Goal: Task Accomplishment & Management: Use online tool/utility

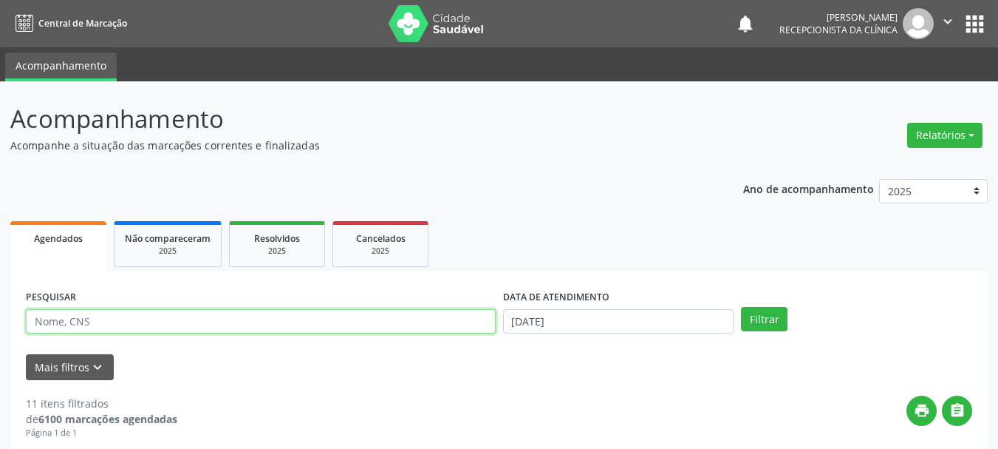
drag, startPoint x: 114, startPoint y: 319, endPoint x: 98, endPoint y: 340, distance: 25.9
click at [114, 319] on input "text" at bounding box center [261, 321] width 470 height 25
type input "701002870884896"
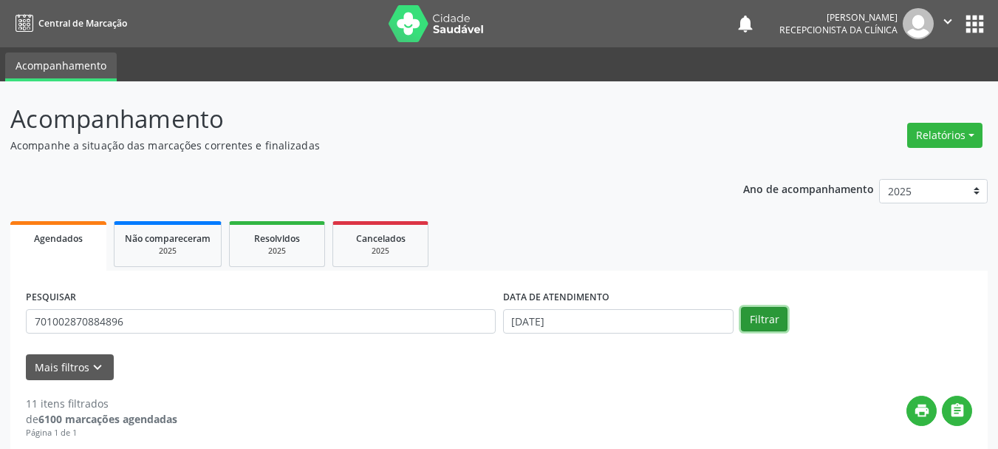
click at [757, 325] on button "Filtrar" at bounding box center [764, 319] width 47 height 25
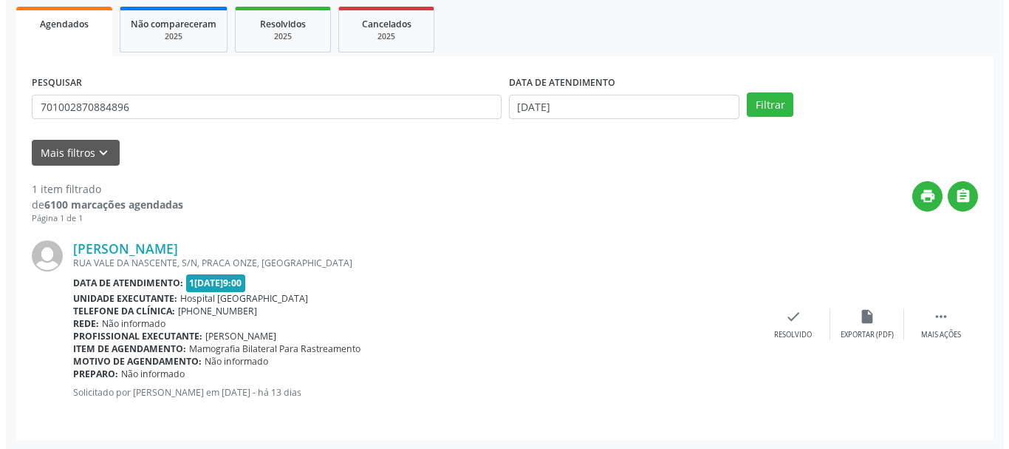
scroll to position [216, 0]
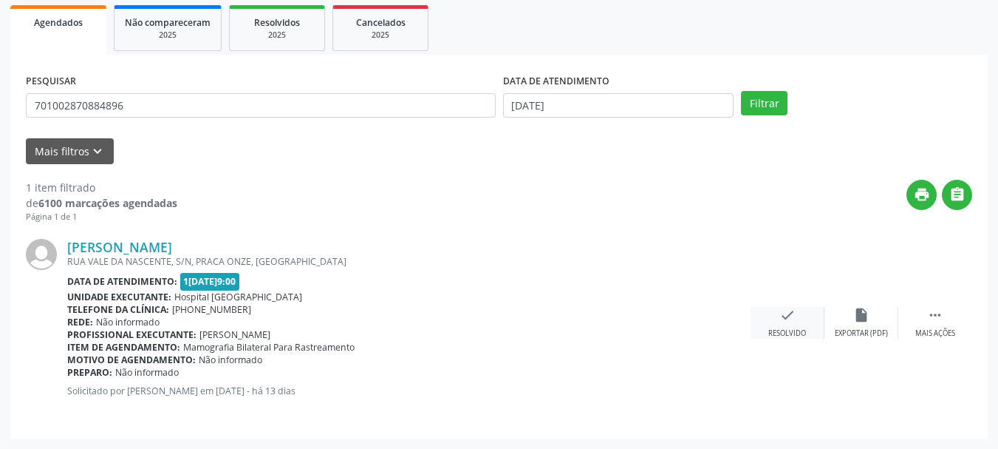
click at [784, 319] on icon "check" at bounding box center [788, 315] width 16 height 16
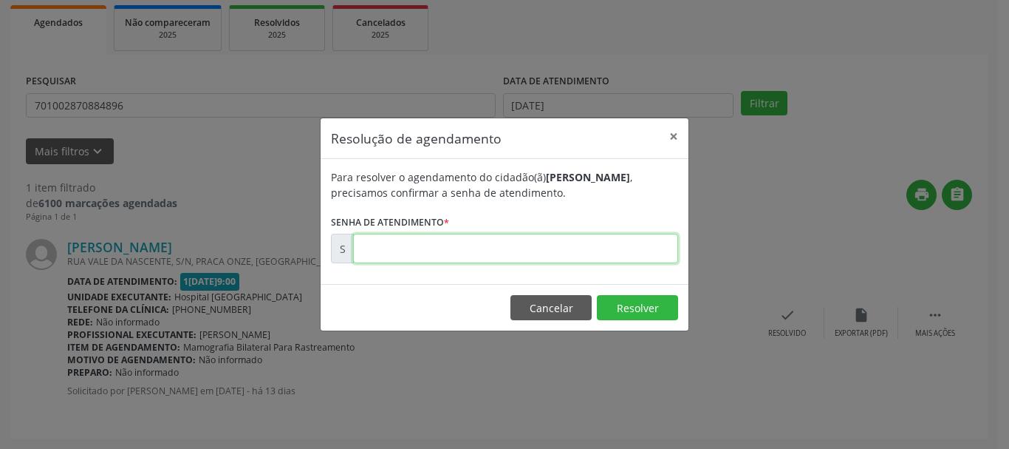
click at [483, 254] on input "text" at bounding box center [515, 249] width 325 height 30
type input "00179763"
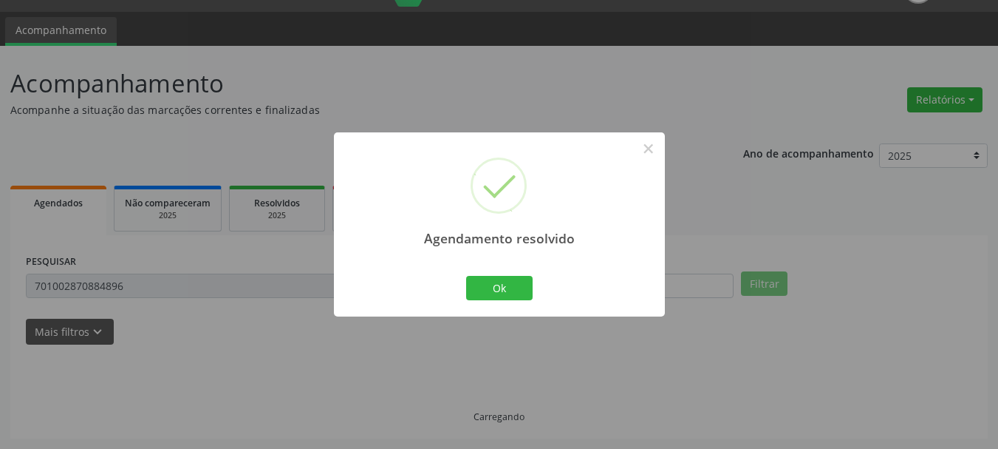
scroll to position [4, 0]
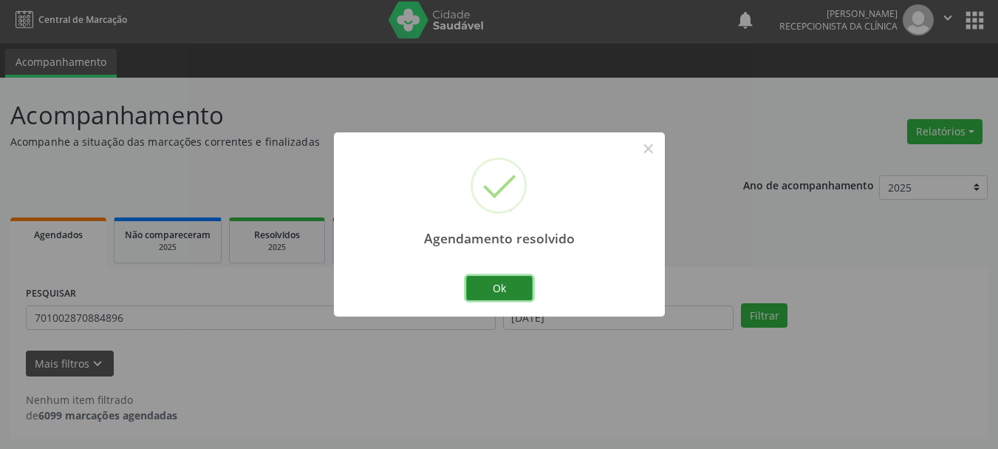
click at [505, 290] on button "Ok" at bounding box center [499, 288] width 67 height 25
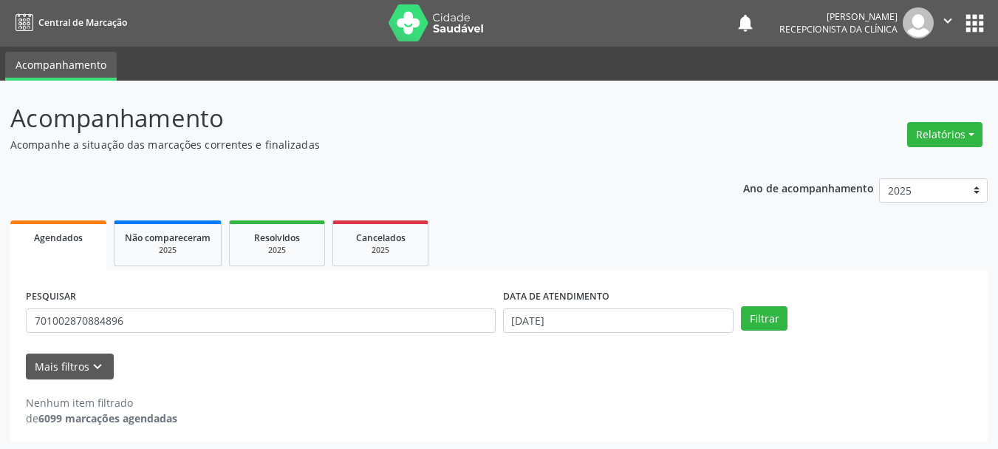
scroll to position [0, 0]
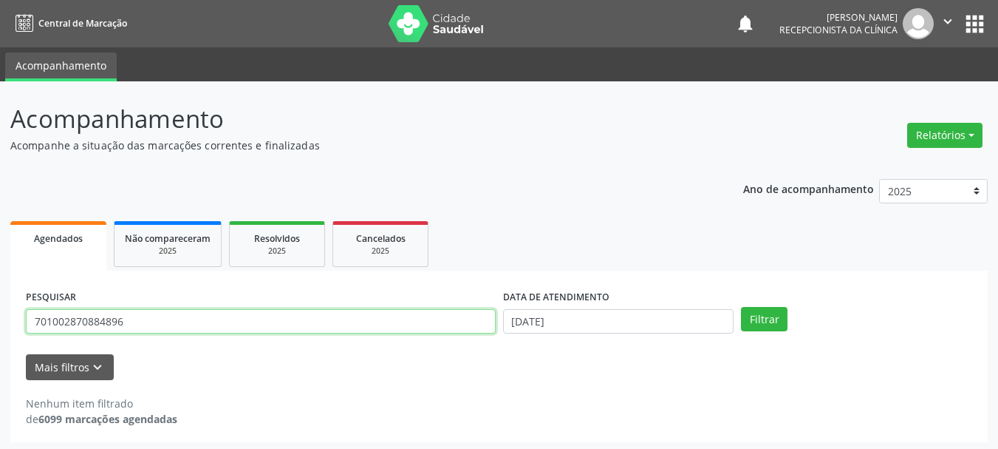
drag, startPoint x: 228, startPoint y: 329, endPoint x: 0, endPoint y: 395, distance: 237.8
click at [0, 395] on div "Acompanhamento Acompanhe a situação das marcações correntes e finalizadas Relat…" at bounding box center [499, 266] width 998 height 371
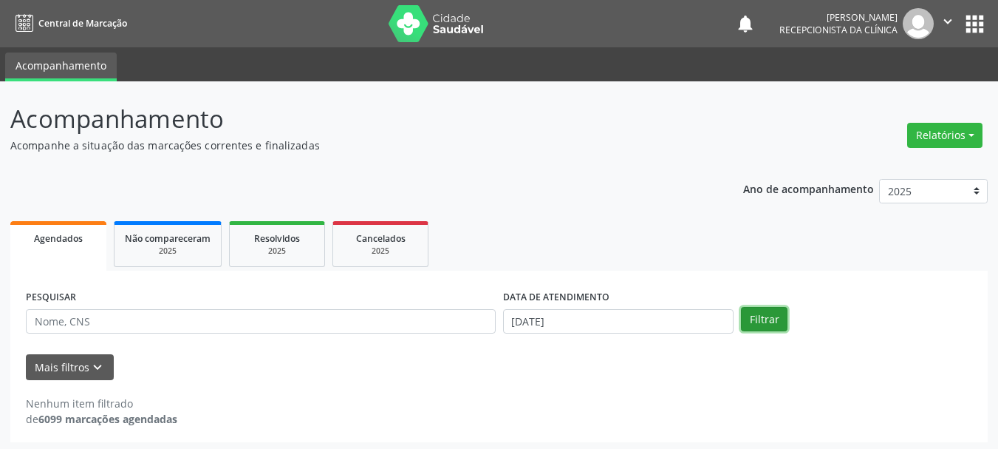
click at [783, 328] on button "Filtrar" at bounding box center [764, 319] width 47 height 25
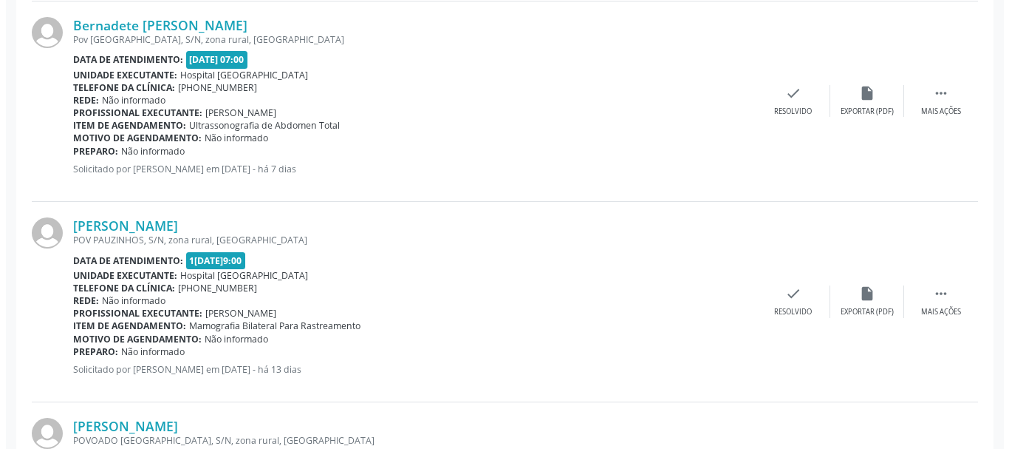
scroll to position [864, 0]
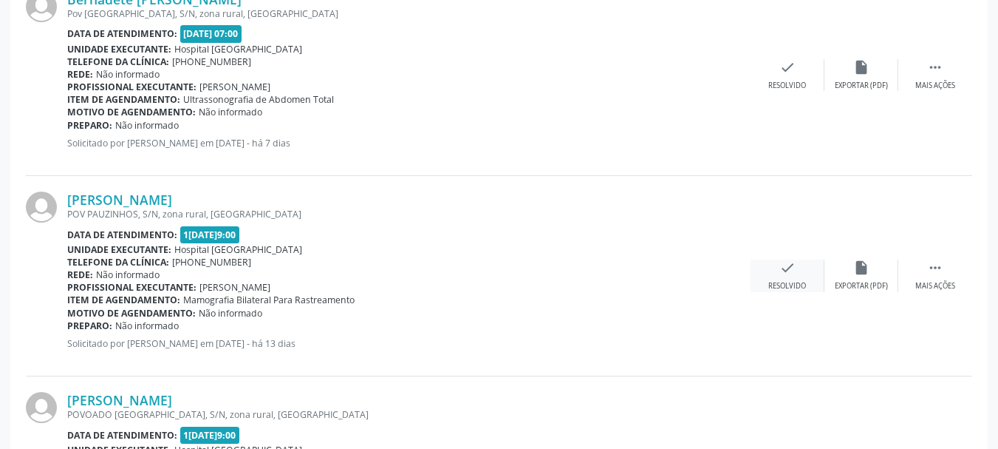
click at [788, 267] on icon "check" at bounding box center [788, 267] width 16 height 16
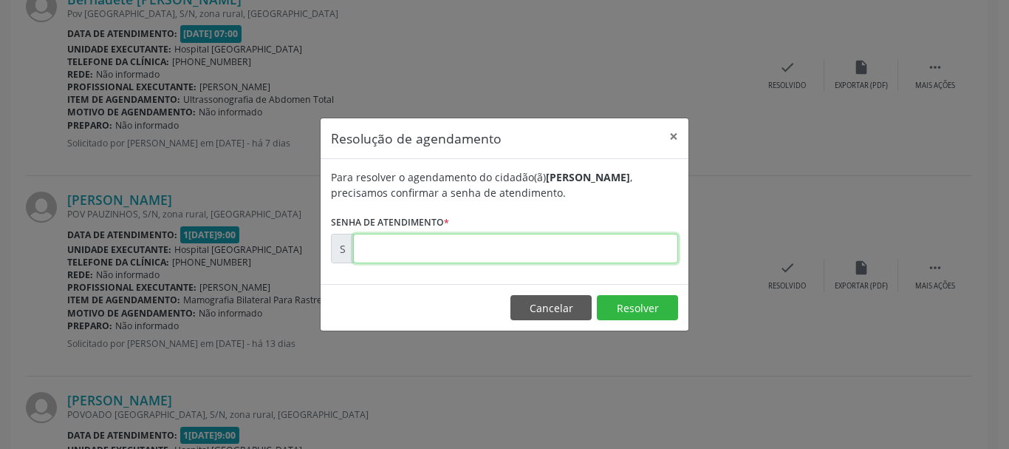
drag, startPoint x: 495, startPoint y: 254, endPoint x: 522, endPoint y: 228, distance: 37.6
click at [495, 254] on input "text" at bounding box center [515, 249] width 325 height 30
type input "00179748"
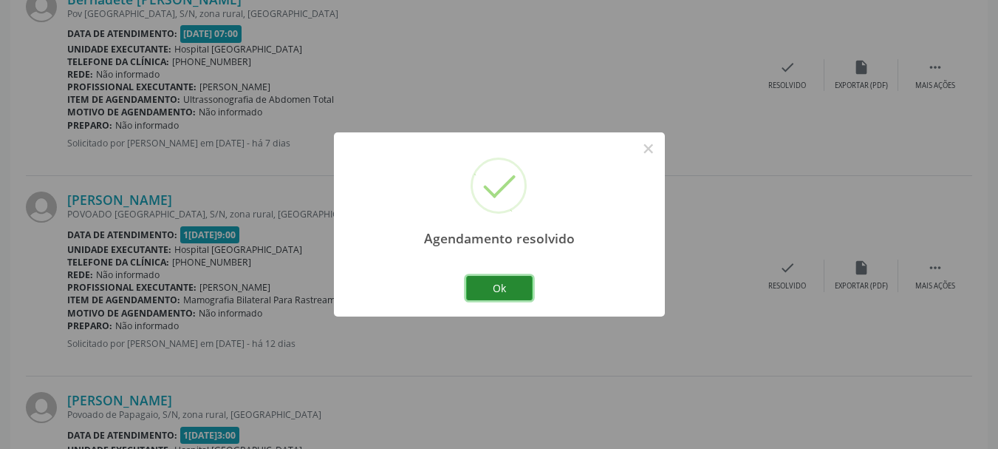
click at [494, 277] on button "Ok" at bounding box center [499, 288] width 67 height 25
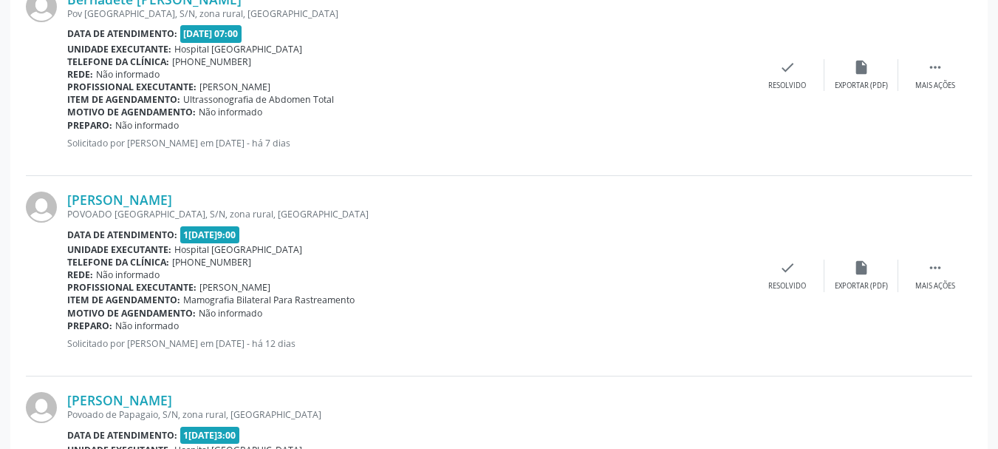
drag, startPoint x: 39, startPoint y: 226, endPoint x: 0, endPoint y: 287, distance: 72.8
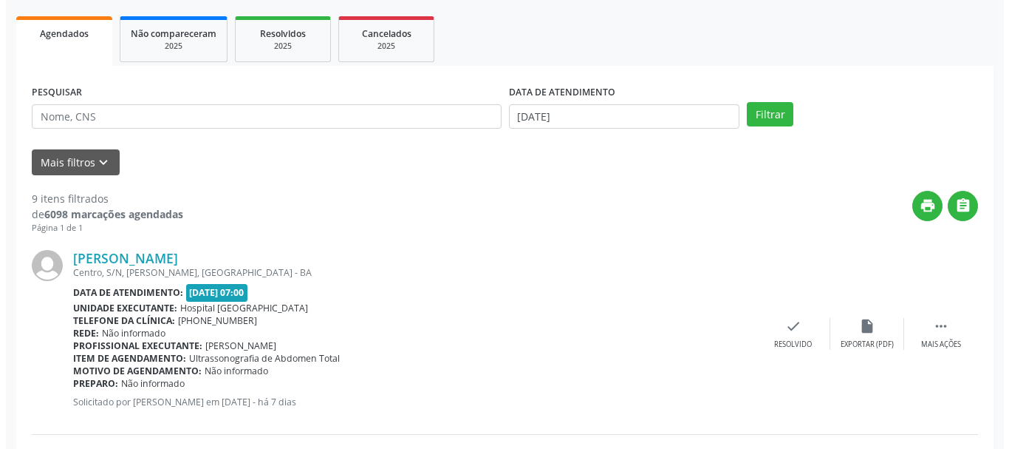
scroll to position [0, 0]
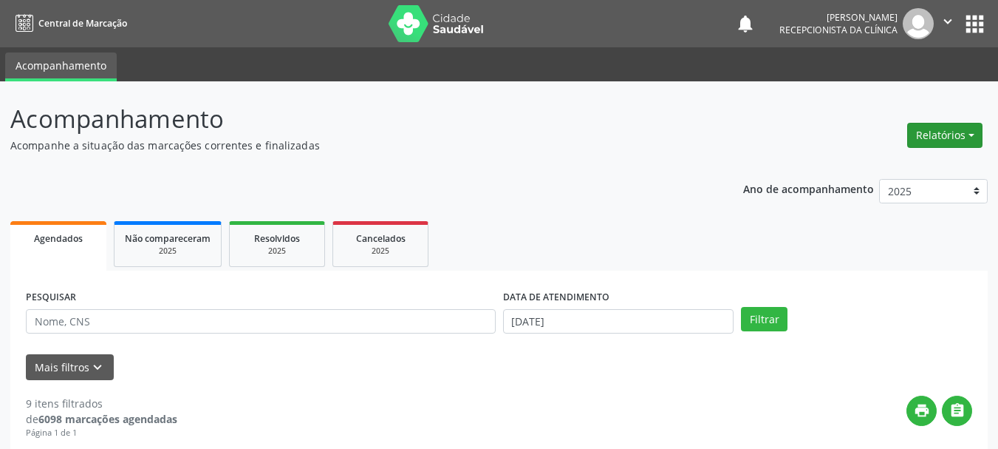
click at [952, 131] on button "Relatórios" at bounding box center [944, 135] width 75 height 25
click at [883, 167] on link "Agendamentos" at bounding box center [904, 167] width 159 height 21
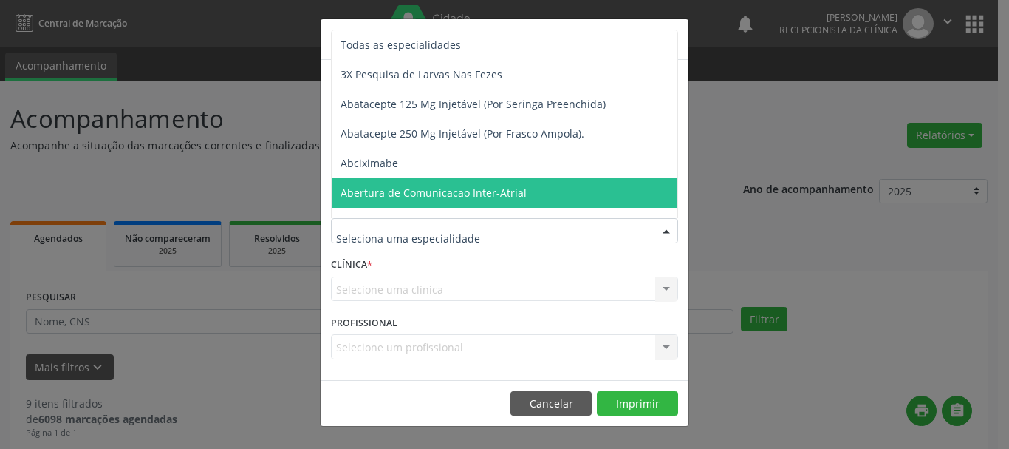
drag, startPoint x: 495, startPoint y: 342, endPoint x: 480, endPoint y: 313, distance: 32.4
click at [487, 328] on div "PROFISSIONAL Selecione um profissional Nenhum resultado encontrado para: " " Nã…" at bounding box center [504, 340] width 355 height 58
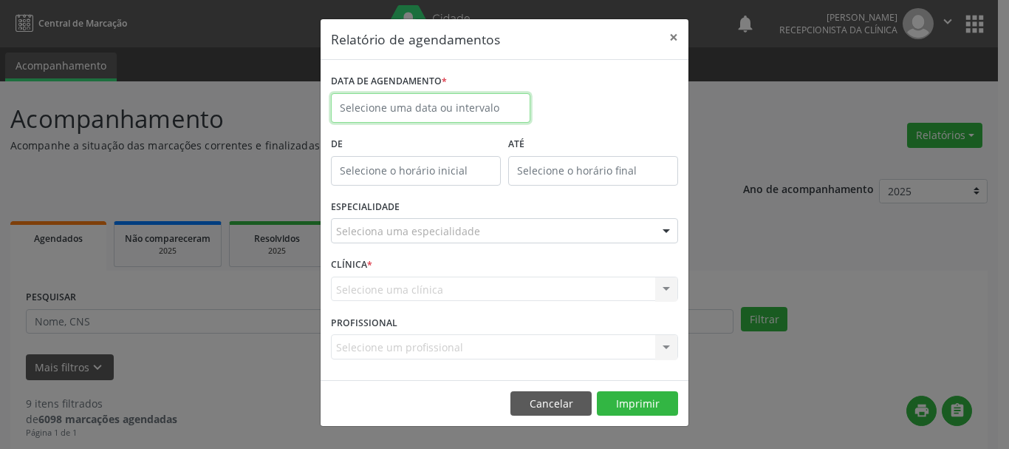
click at [415, 103] on input "text" at bounding box center [431, 108] width 200 height 30
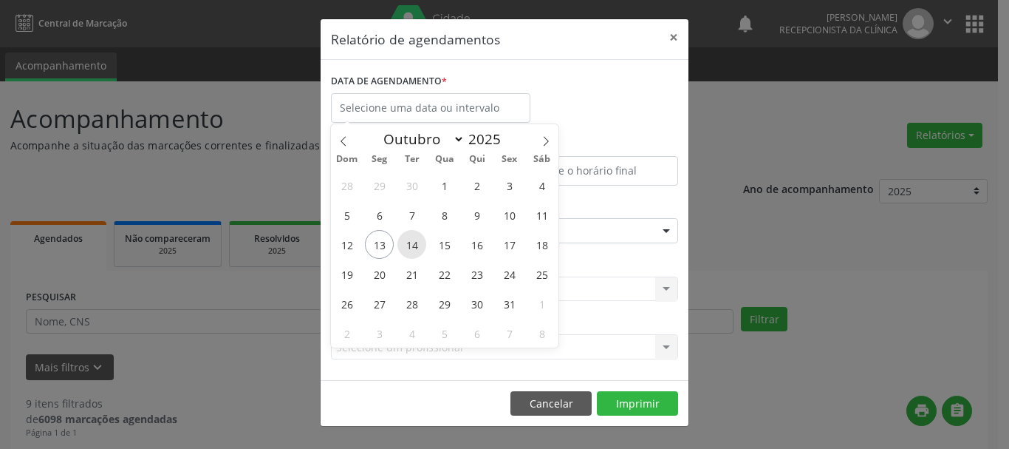
click at [418, 241] on span "14" at bounding box center [412, 244] width 29 height 29
type input "1[DATE]"
click at [446, 245] on span "15" at bounding box center [444, 244] width 29 height 29
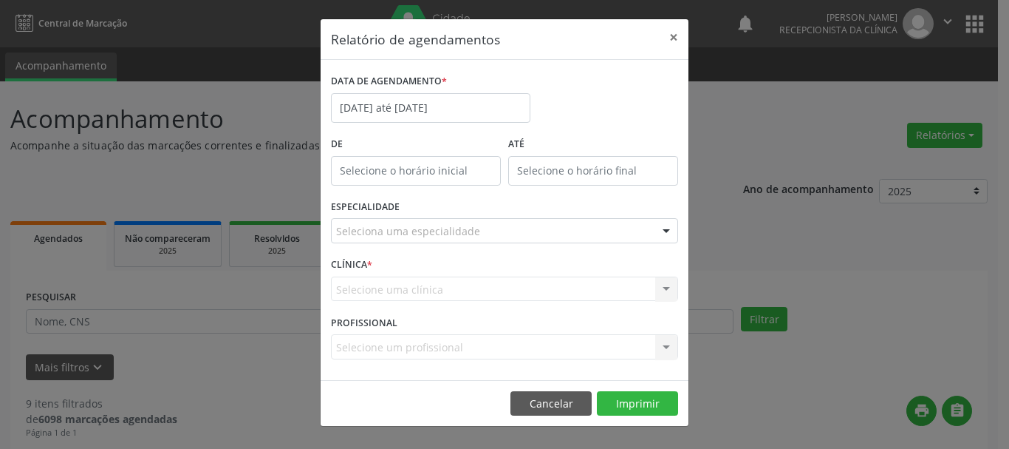
type input "12:00"
click at [437, 173] on input "12:00" at bounding box center [416, 171] width 170 height 30
drag, startPoint x: 373, startPoint y: 163, endPoint x: 340, endPoint y: 168, distance: 33.5
click at [246, 181] on div "Relatório de agendamentos × DATA DE AGENDAMENTO * [DATE] até [DATE] De 12:00 AT…" at bounding box center [504, 224] width 1009 height 449
click at [347, 168] on input "12:00" at bounding box center [416, 171] width 170 height 30
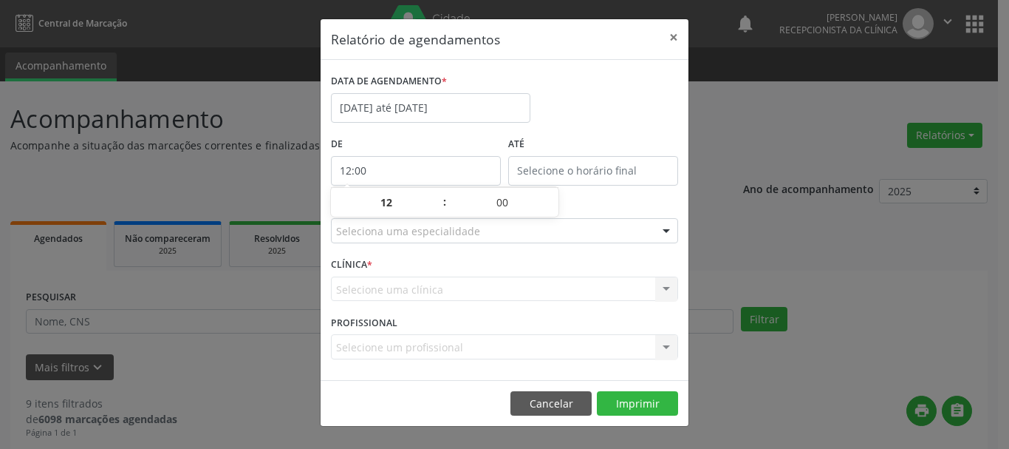
click at [347, 168] on input "12:00" at bounding box center [416, 171] width 170 height 30
click at [353, 166] on input "12:00" at bounding box center [416, 171] width 170 height 30
drag, startPoint x: 387, startPoint y: 164, endPoint x: 324, endPoint y: 175, distance: 64.5
click at [321, 174] on div "DATA DE AGENDAMENTO * [DATE] até [DATE] De 12:00 ATÉ ESPECIALIDADE Seleciona um…" at bounding box center [505, 220] width 368 height 320
click at [387, 168] on input "12:00" at bounding box center [416, 171] width 170 height 30
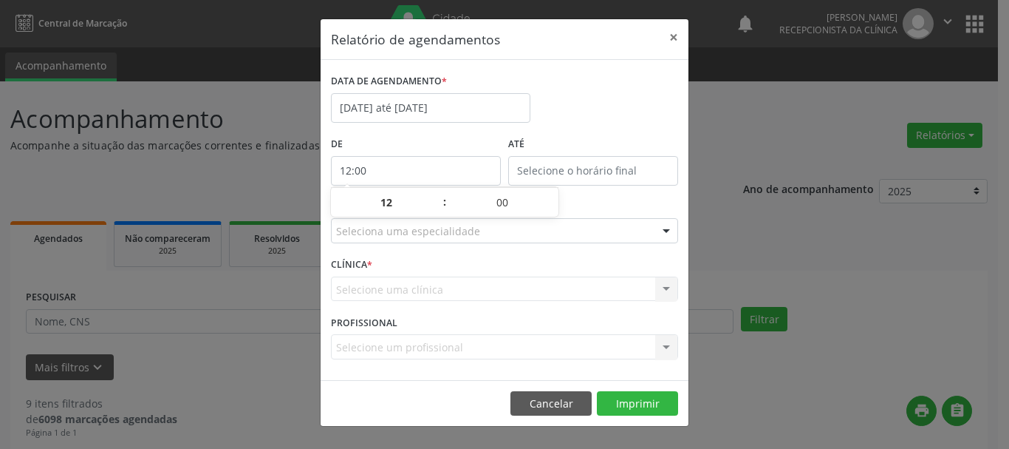
drag, startPoint x: 387, startPoint y: 168, endPoint x: 263, endPoint y: 182, distance: 124.9
click at [263, 182] on div "Relatório de agendamentos × DATA DE AGENDAMENTO * [DATE] até [DATE] De 12:00 AT…" at bounding box center [504, 224] width 1009 height 449
drag, startPoint x: 433, startPoint y: 168, endPoint x: 453, endPoint y: 168, distance: 20.0
click at [444, 168] on input "12:00" at bounding box center [416, 171] width 170 height 30
type input "12:00"
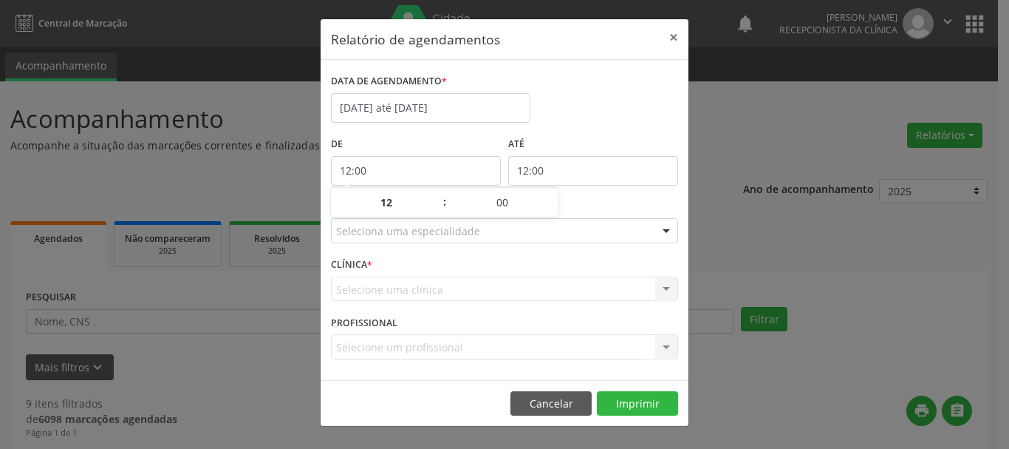
click at [562, 168] on input "12:00" at bounding box center [593, 171] width 170 height 30
drag, startPoint x: 346, startPoint y: 177, endPoint x: 379, endPoint y: 173, distance: 33.5
click at [353, 177] on input "12:00" at bounding box center [416, 171] width 170 height 30
drag, startPoint x: 381, startPoint y: 194, endPoint x: 356, endPoint y: 200, distance: 24.9
click at [356, 200] on input "12" at bounding box center [387, 203] width 112 height 30
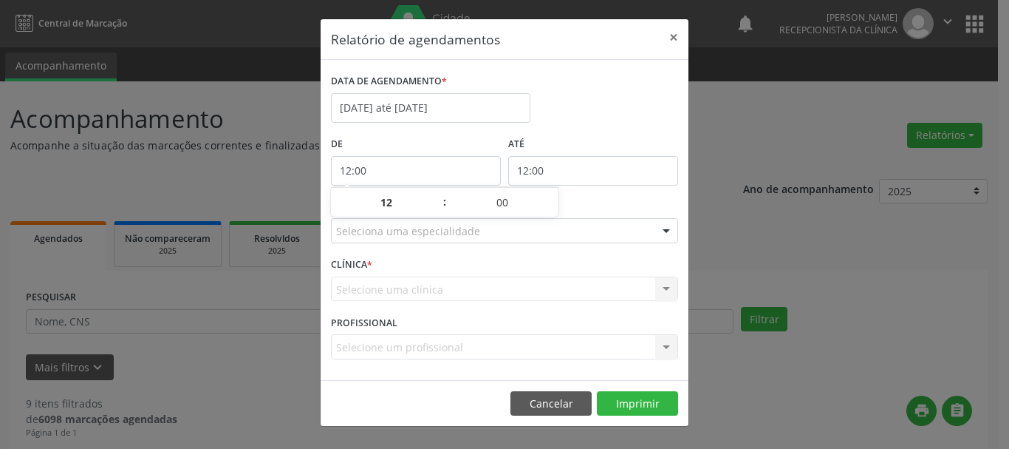
drag, startPoint x: 364, startPoint y: 191, endPoint x: 374, endPoint y: 166, distance: 26.5
click at [370, 190] on body "Central de Marcação notifications [PERSON_NAME] Recepcionista da clínica  Conf…" at bounding box center [504, 224] width 1009 height 449
drag, startPoint x: 378, startPoint y: 222, endPoint x: 385, endPoint y: 197, distance: 25.5
click at [380, 202] on body "Central de Marcação notifications [PERSON_NAME] Recepcionista da clínica  Conf…" at bounding box center [504, 224] width 1009 height 449
click at [435, 208] on span at bounding box center [437, 209] width 10 height 15
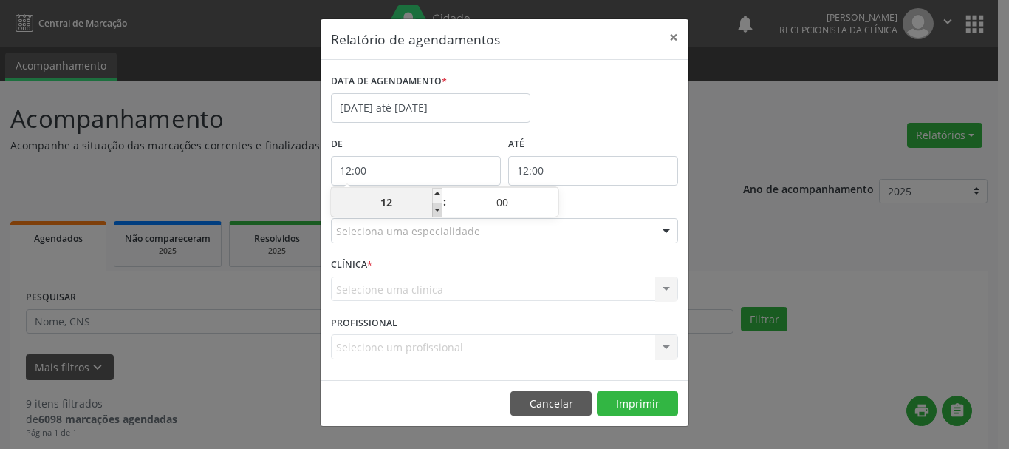
type input "11:00"
type input "11"
click at [435, 208] on span at bounding box center [437, 209] width 10 height 15
type input "10:00"
type input "10"
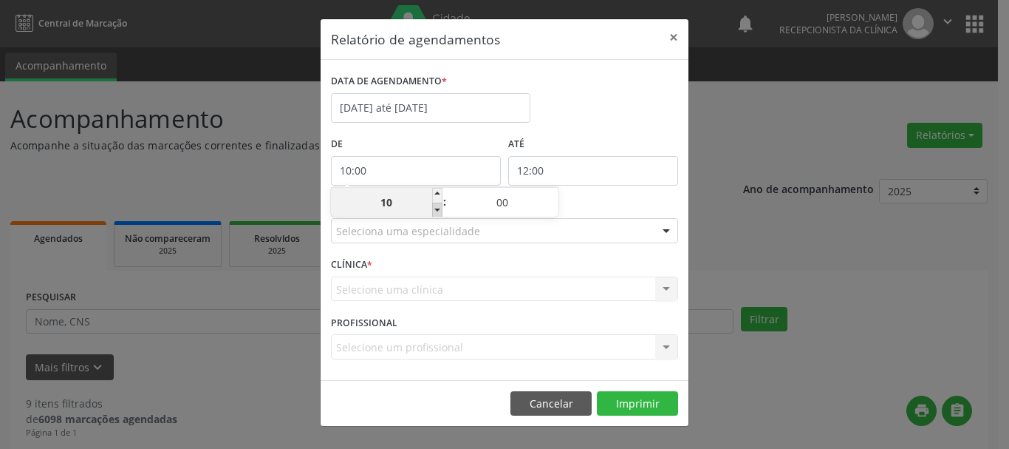
click at [436, 207] on span at bounding box center [437, 209] width 10 height 15
type input "09:00"
type input "09"
click at [436, 207] on span at bounding box center [437, 209] width 10 height 15
type input "08:00"
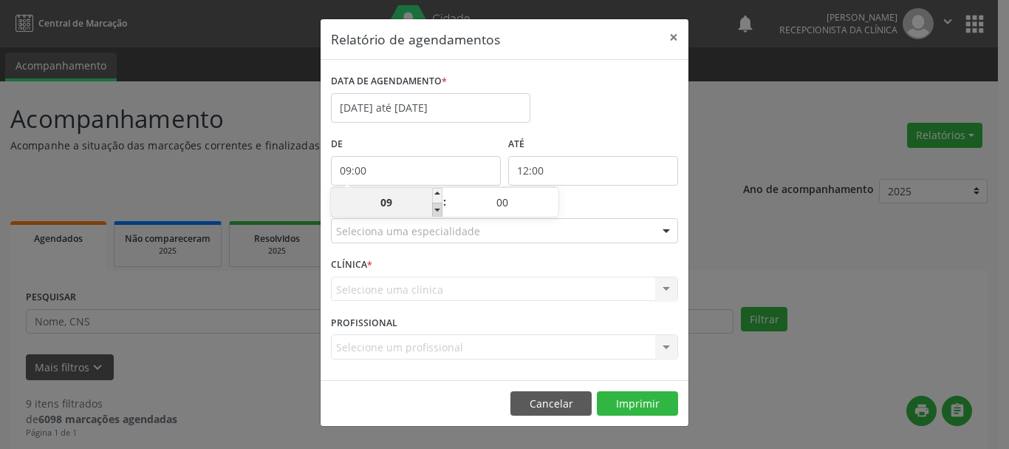
type input "08"
click at [436, 207] on span at bounding box center [437, 209] width 10 height 15
type input "07:00"
type input "07"
click at [593, 179] on input "12:00" at bounding box center [593, 171] width 170 height 30
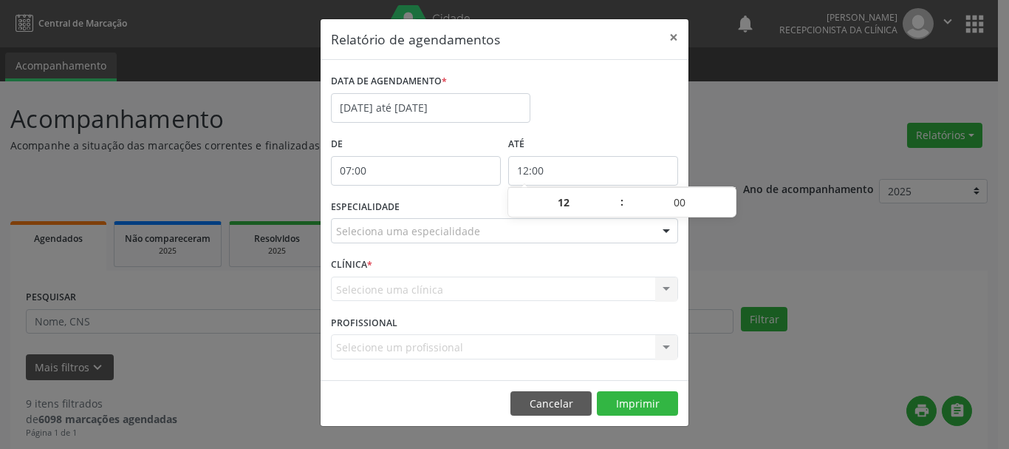
click at [650, 166] on input "12:00" at bounding box center [593, 171] width 170 height 30
drag, startPoint x: 588, startPoint y: 259, endPoint x: 617, endPoint y: 231, distance: 40.8
click at [602, 245] on form "DATA DE AGENDAMENTO * [DATE] até [DATE] De 07:00 ATÉ 12:00 ESPECIALIDADE Seleci…" at bounding box center [504, 219] width 347 height 299
click at [605, 180] on input "12:00" at bounding box center [593, 171] width 170 height 30
click at [617, 208] on span at bounding box center [615, 209] width 10 height 15
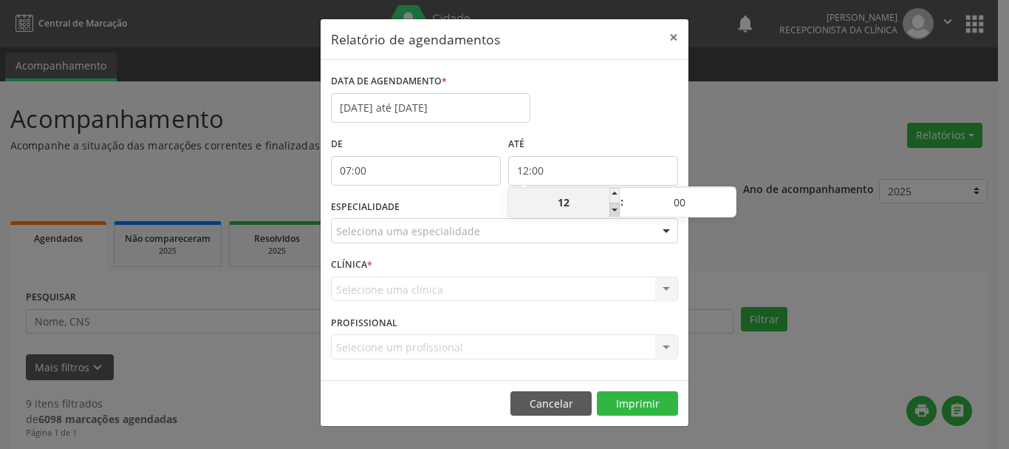
type input "11:00"
type input "11"
click at [617, 208] on span at bounding box center [615, 209] width 10 height 15
type input "10:00"
type input "10"
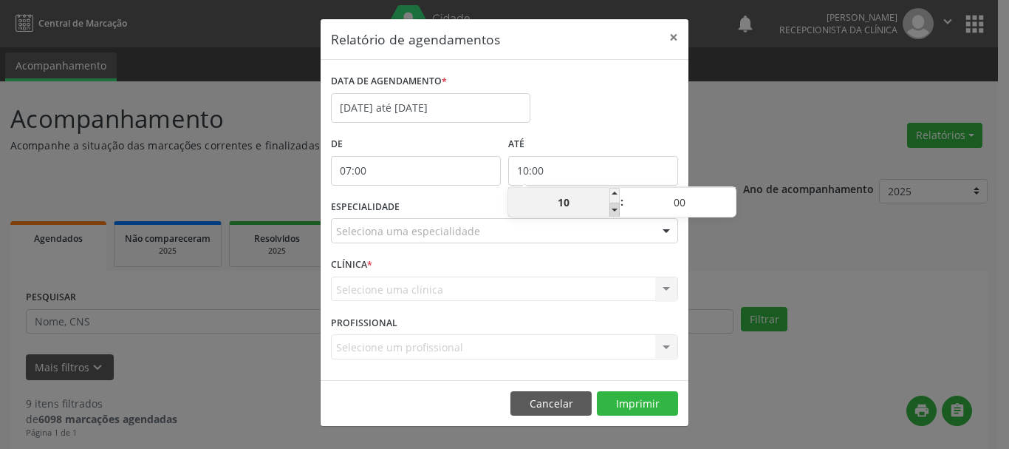
click at [616, 208] on span at bounding box center [615, 209] width 10 height 15
type input "09:00"
type input "09"
click at [615, 208] on span at bounding box center [615, 209] width 10 height 15
type input "08:00"
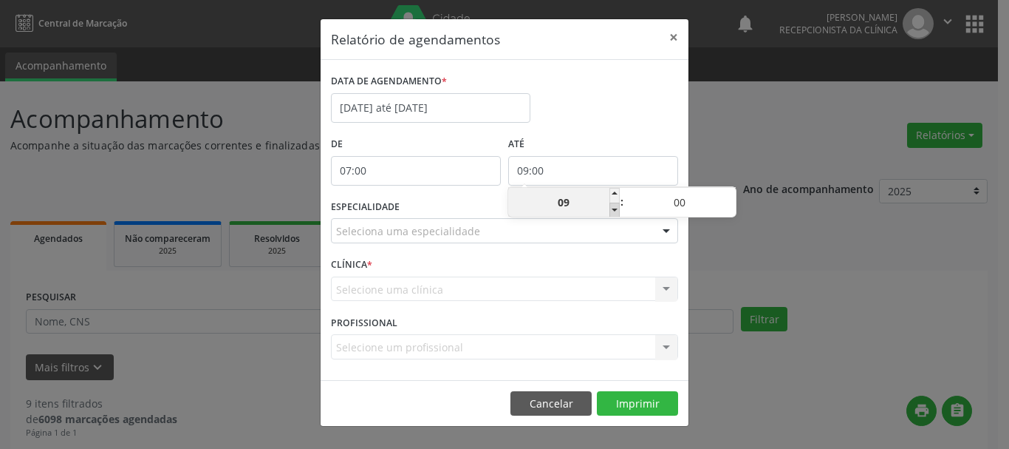
type input "08"
click at [616, 193] on span at bounding box center [615, 195] width 10 height 15
type input "09:00"
type input "09"
click at [616, 193] on span at bounding box center [615, 195] width 10 height 15
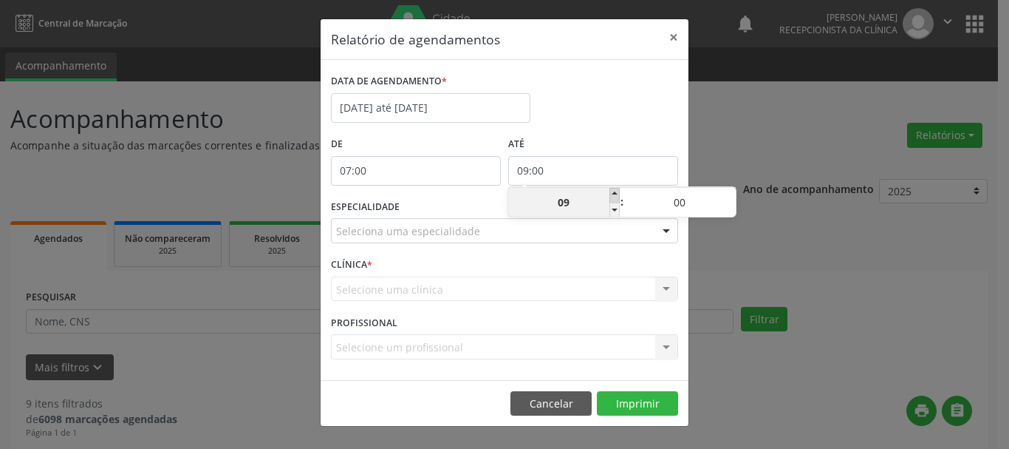
type input "10:00"
type input "10"
click at [616, 193] on span at bounding box center [615, 195] width 10 height 15
type input "11:00"
type input "11"
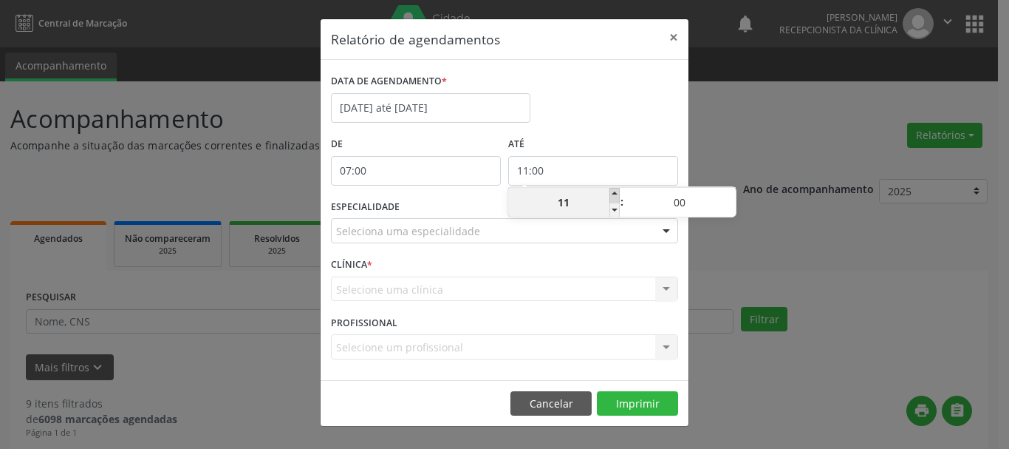
click at [616, 193] on span at bounding box center [615, 195] width 10 height 15
type input "12:00"
type input "12"
click at [616, 193] on span at bounding box center [615, 195] width 10 height 15
type input "13:00"
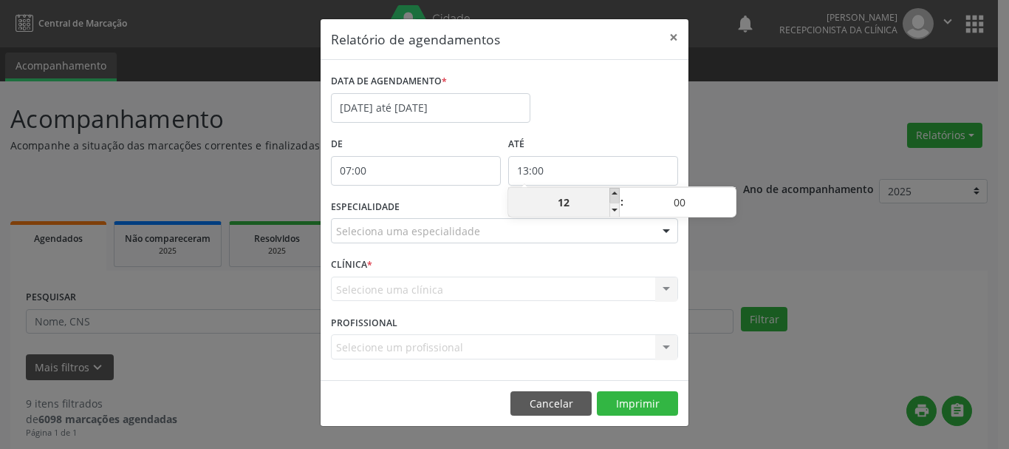
type input "13"
click at [616, 193] on span at bounding box center [615, 195] width 10 height 15
type input "14:00"
type input "14"
click at [616, 193] on span at bounding box center [615, 195] width 10 height 15
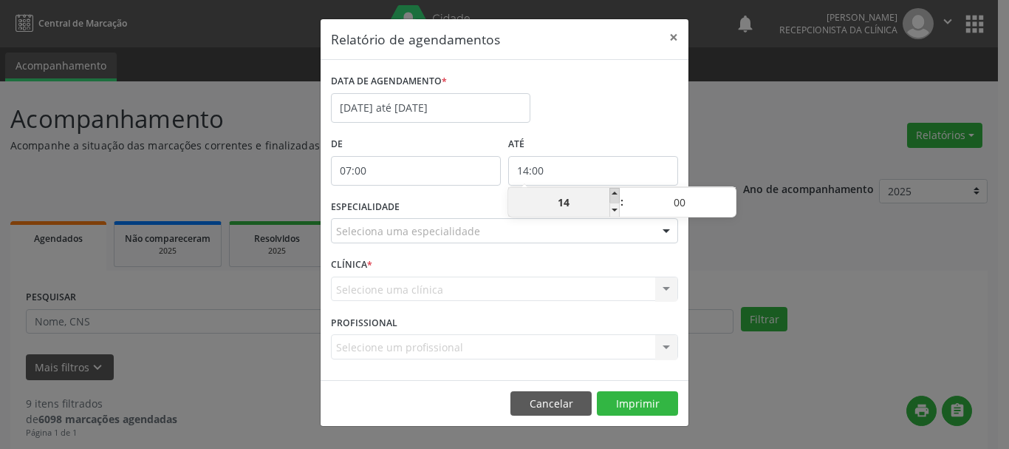
type input "15:00"
type input "15"
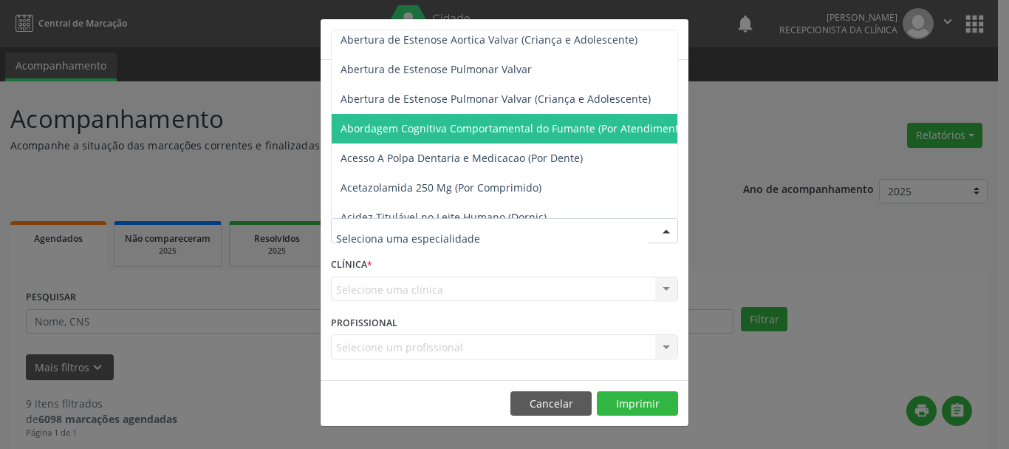
scroll to position [222, 0]
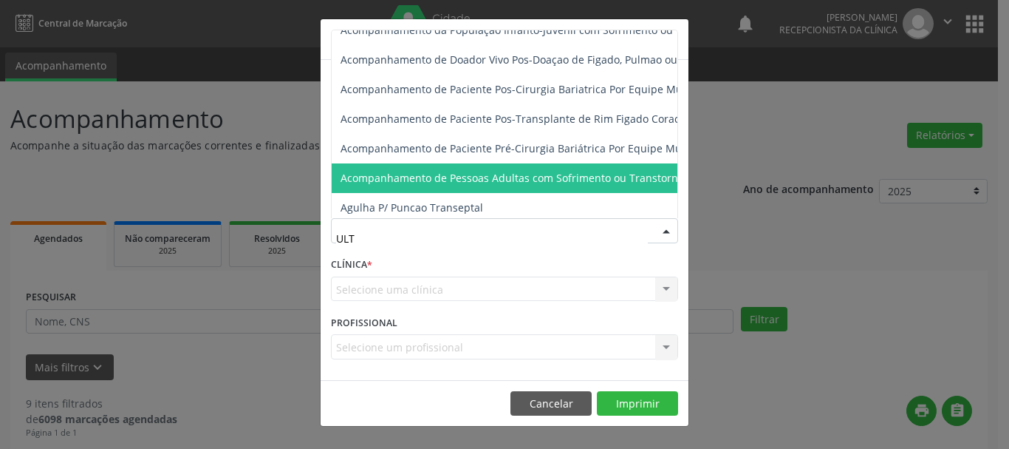
type input "ULTR"
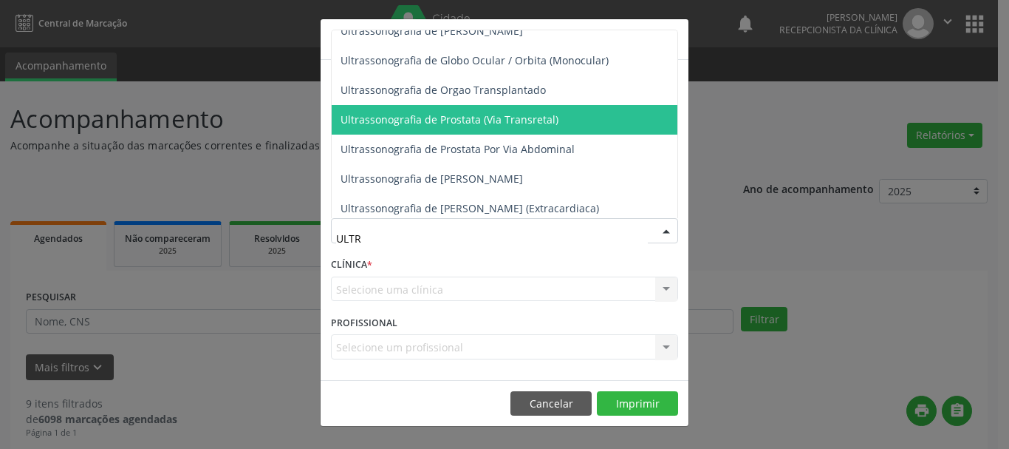
scroll to position [562, 0]
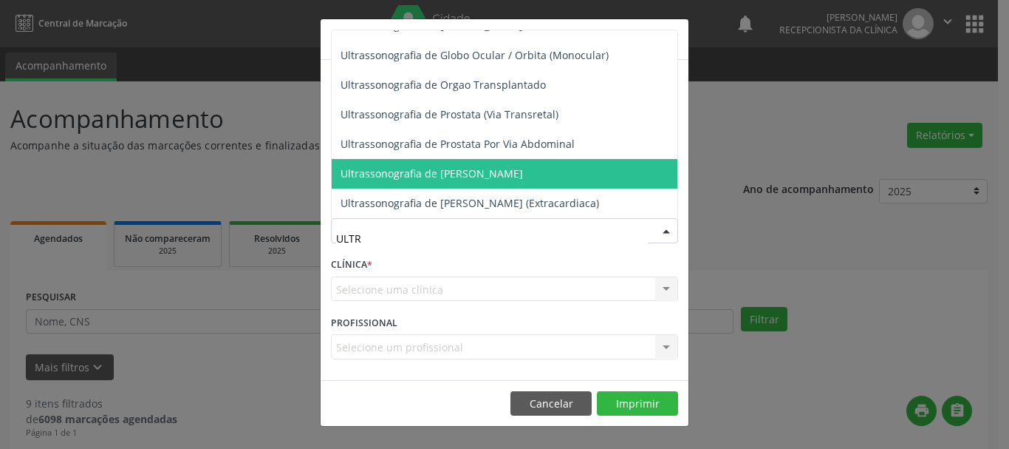
click at [416, 166] on span "Ultrassonografia de [PERSON_NAME]" at bounding box center [432, 173] width 183 height 14
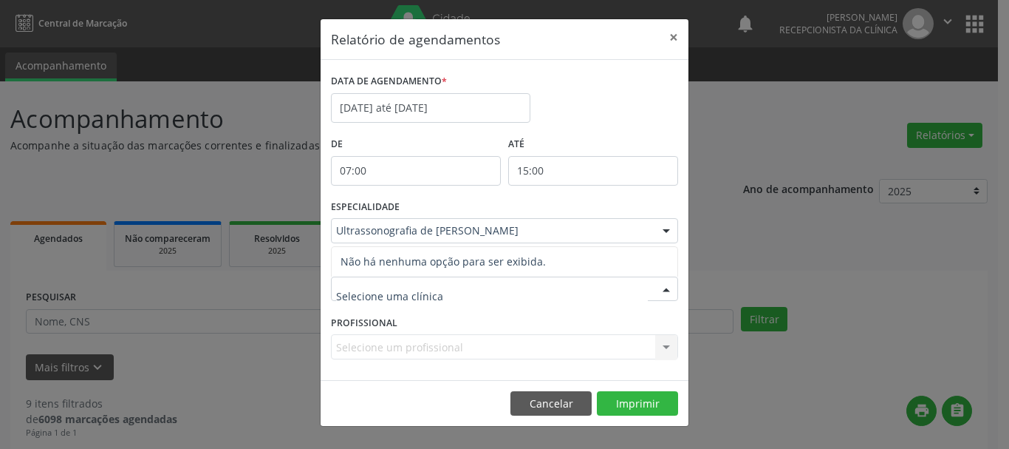
type input "D"
drag, startPoint x: 568, startPoint y: 294, endPoint x: 620, endPoint y: 296, distance: 51.8
click at [572, 295] on input "D" at bounding box center [492, 297] width 312 height 30
click at [663, 292] on div at bounding box center [666, 289] width 22 height 25
drag, startPoint x: 340, startPoint y: 233, endPoint x: 418, endPoint y: 232, distance: 78.3
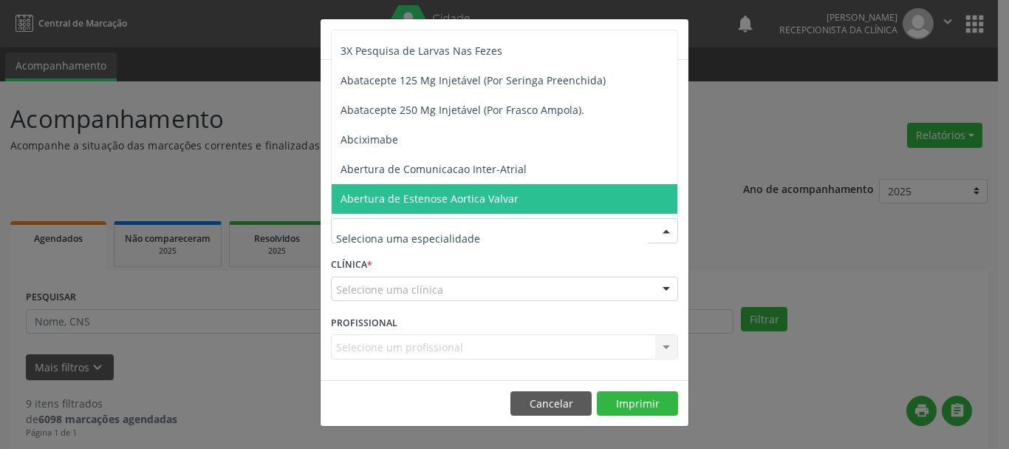
scroll to position [0, 0]
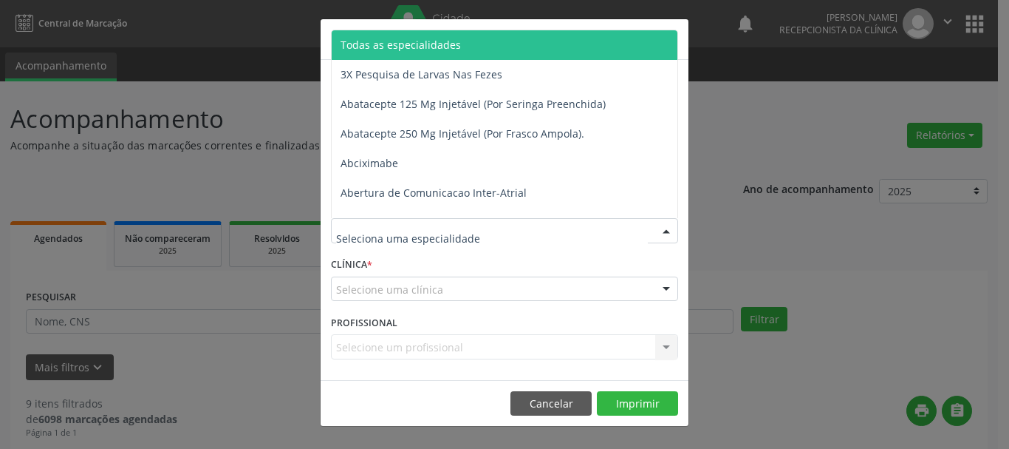
click at [448, 42] on span "Todas as especialidades" at bounding box center [401, 45] width 120 height 14
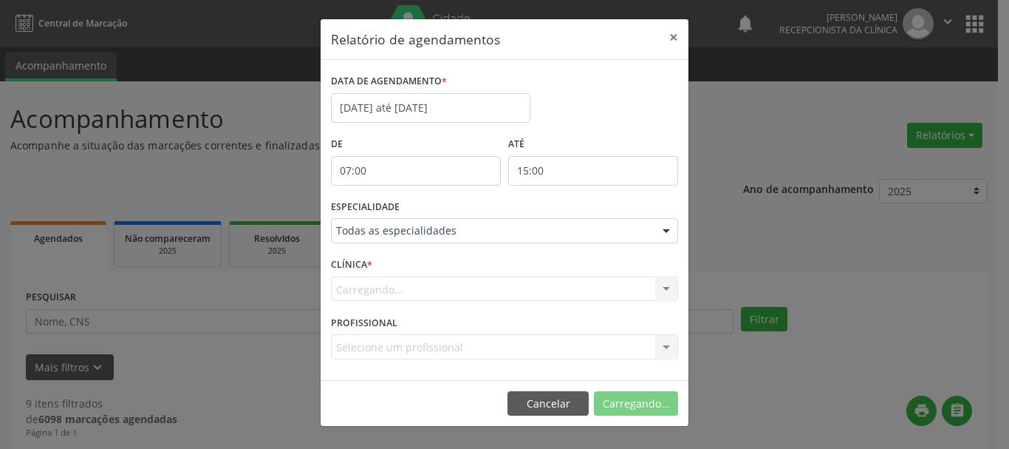
click at [392, 270] on div "CLÍNICA * [GEOGRAPHIC_DATA]... Nenhum resultado encontrado para: " " Não há nen…" at bounding box center [504, 282] width 355 height 58
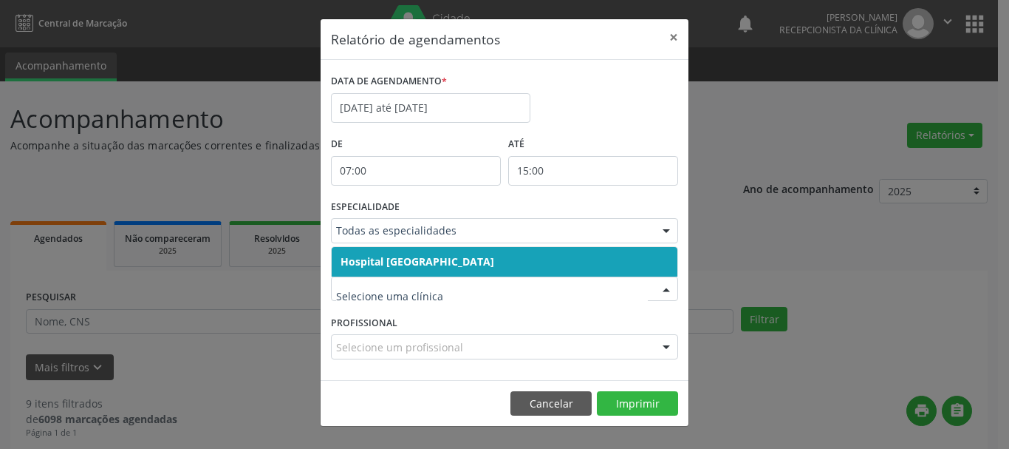
click at [374, 264] on span "Hospital [GEOGRAPHIC_DATA]" at bounding box center [418, 261] width 154 height 14
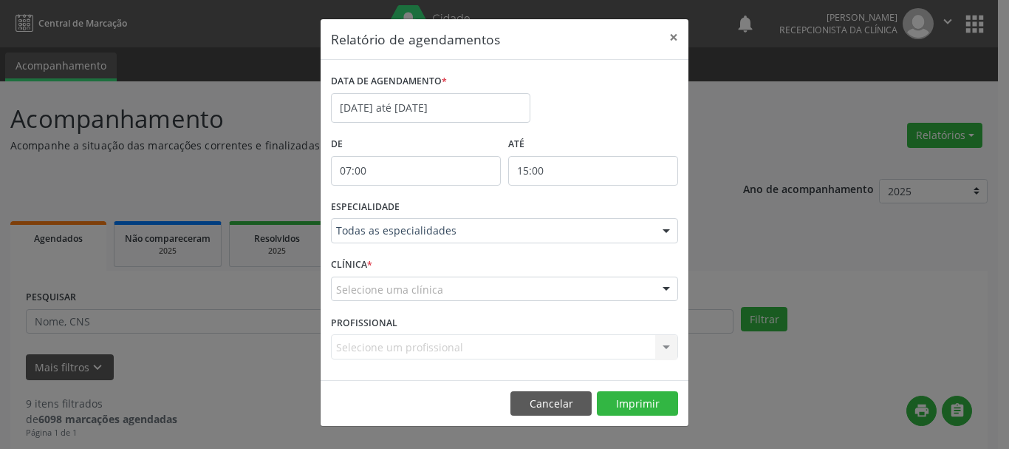
drag, startPoint x: 382, startPoint y: 313, endPoint x: 392, endPoint y: 302, distance: 14.7
click at [382, 309] on form "DATA DE AGENDAMENTO * [DATE] até [DATE] De 07:00 ATÉ 15:00 ESPECIALIDADE Todas …" at bounding box center [504, 219] width 347 height 299
click at [389, 322] on label "PROFISSIONAL" at bounding box center [364, 322] width 67 height 23
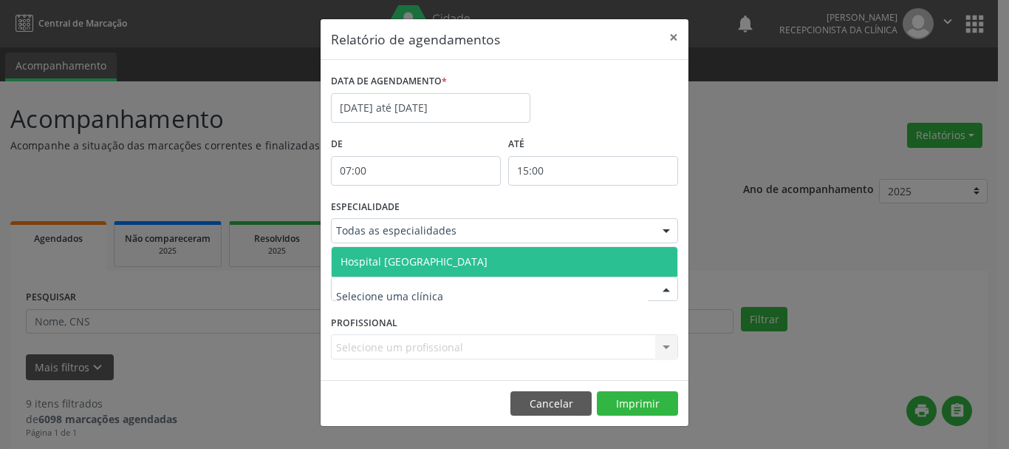
click at [415, 263] on span "Hospital [GEOGRAPHIC_DATA]" at bounding box center [414, 261] width 147 height 14
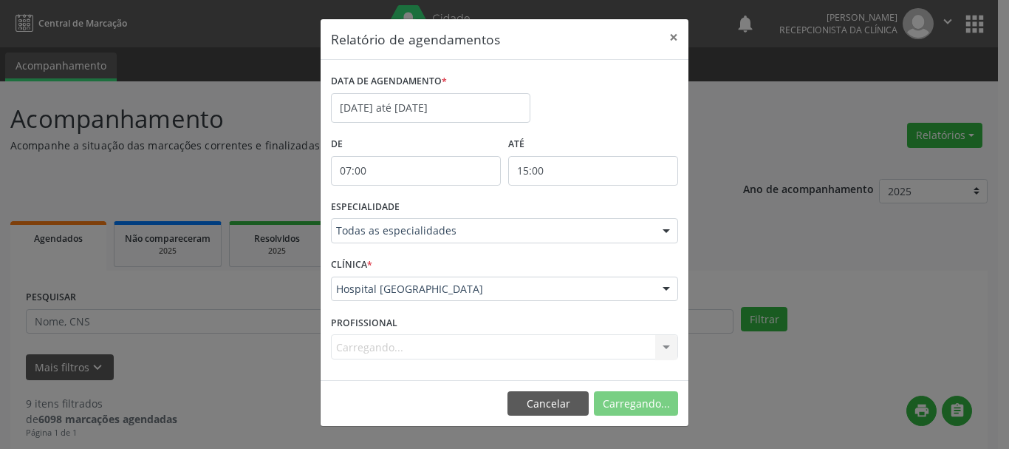
click at [412, 324] on div "PROFISSIONAL [GEOGRAPHIC_DATA]... Nenhum resultado encontrado para: " " Não há …" at bounding box center [504, 340] width 355 height 58
drag, startPoint x: 654, startPoint y: 345, endPoint x: 670, endPoint y: 349, distance: 16.7
click at [662, 347] on div "Selecione um profissional Todos os profissionais Médico Anestesiologista - [PER…" at bounding box center [504, 346] width 347 height 25
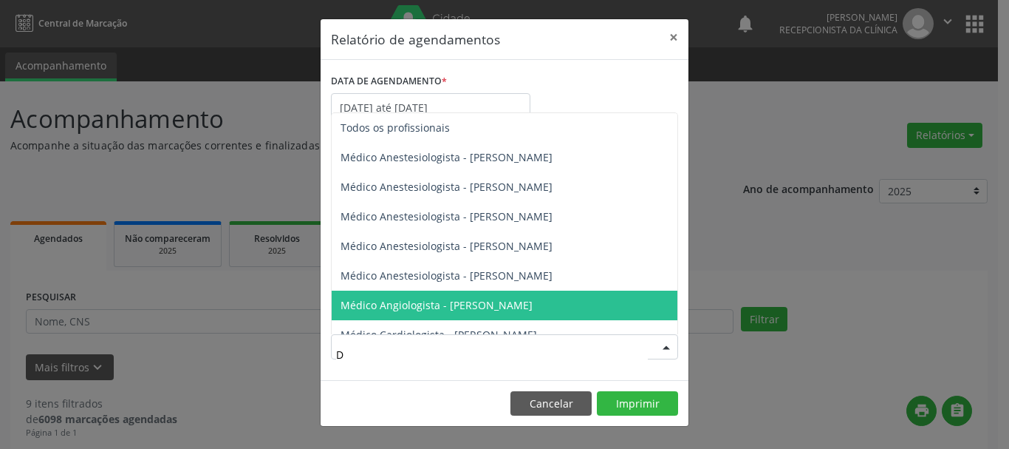
type input "DA"
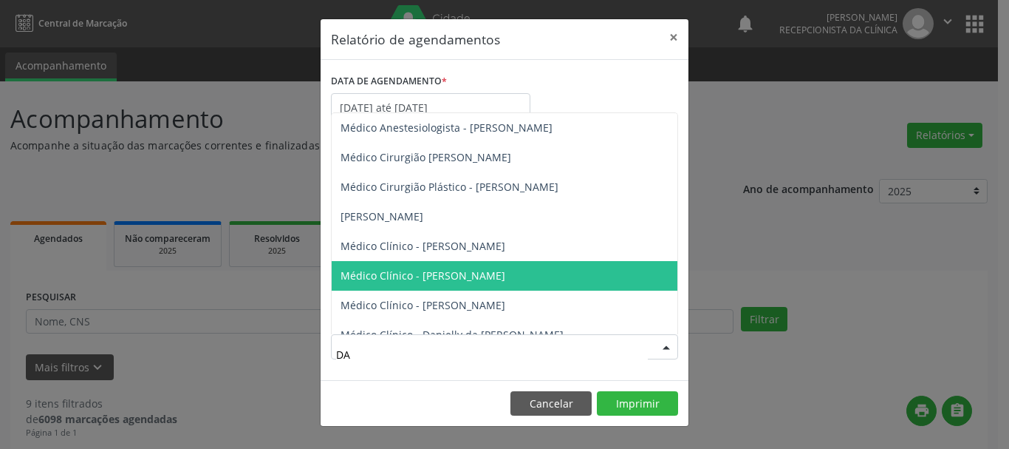
scroll to position [74, 0]
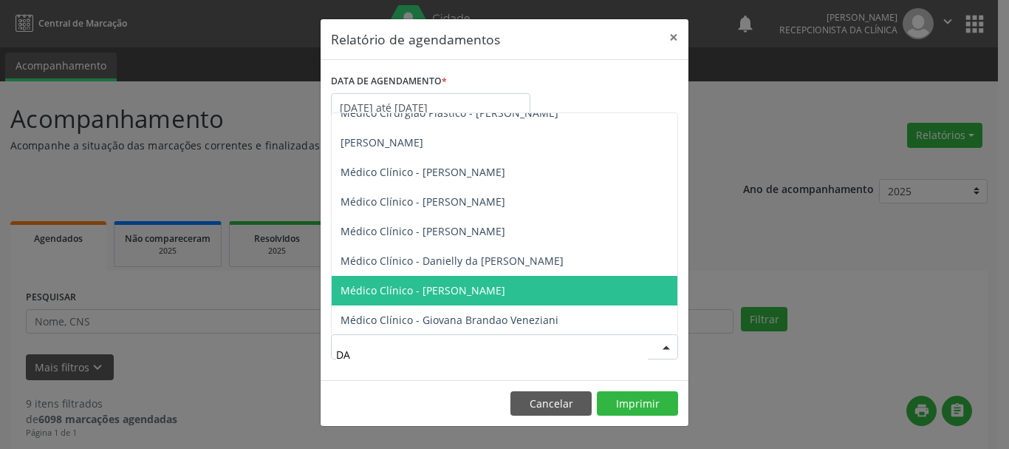
click at [538, 293] on span "Médico Clínico - [PERSON_NAME]" at bounding box center [507, 291] width 351 height 30
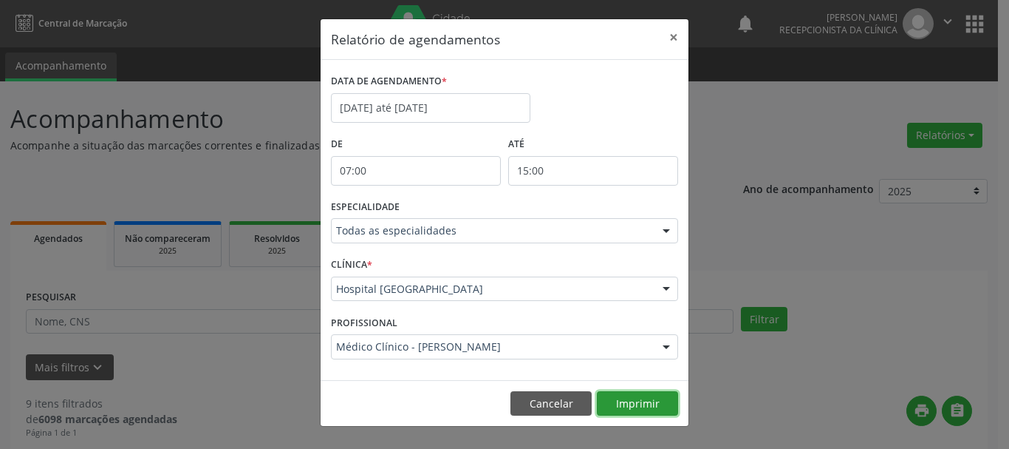
click at [661, 401] on button "Imprimir" at bounding box center [637, 403] width 81 height 25
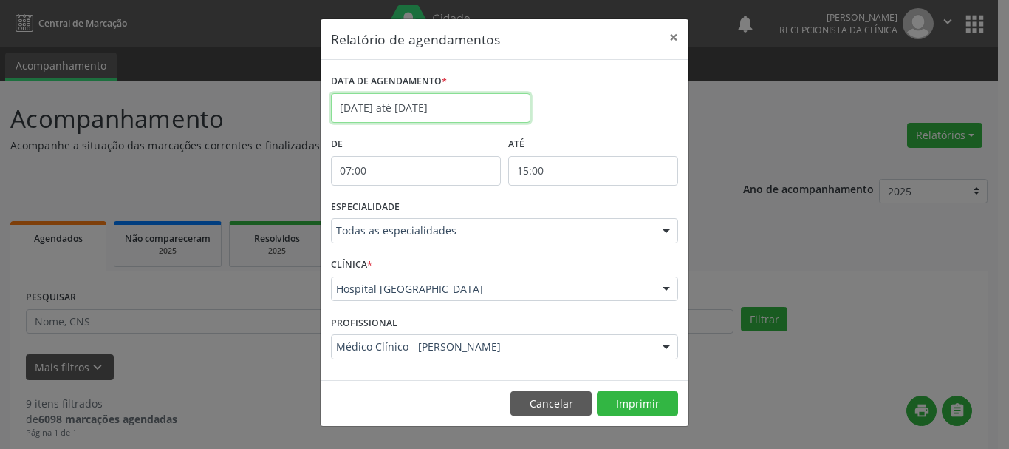
click at [409, 106] on input "[DATE] até [DATE]" at bounding box center [431, 108] width 200 height 30
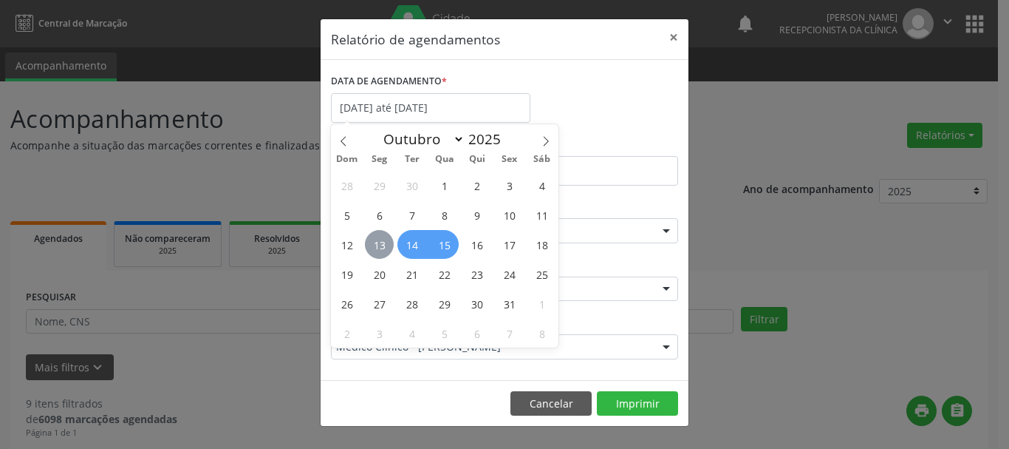
click at [382, 241] on span "13" at bounding box center [379, 244] width 29 height 29
type input "[DATE]"
click at [450, 239] on span "15" at bounding box center [444, 244] width 29 height 29
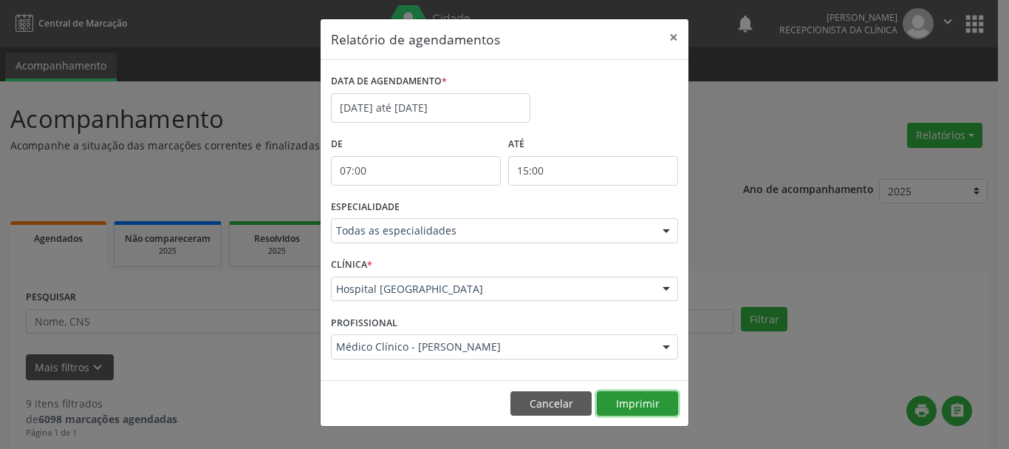
click at [650, 404] on button "Imprimir" at bounding box center [637, 403] width 81 height 25
